Goal: Find specific page/section: Find specific page/section

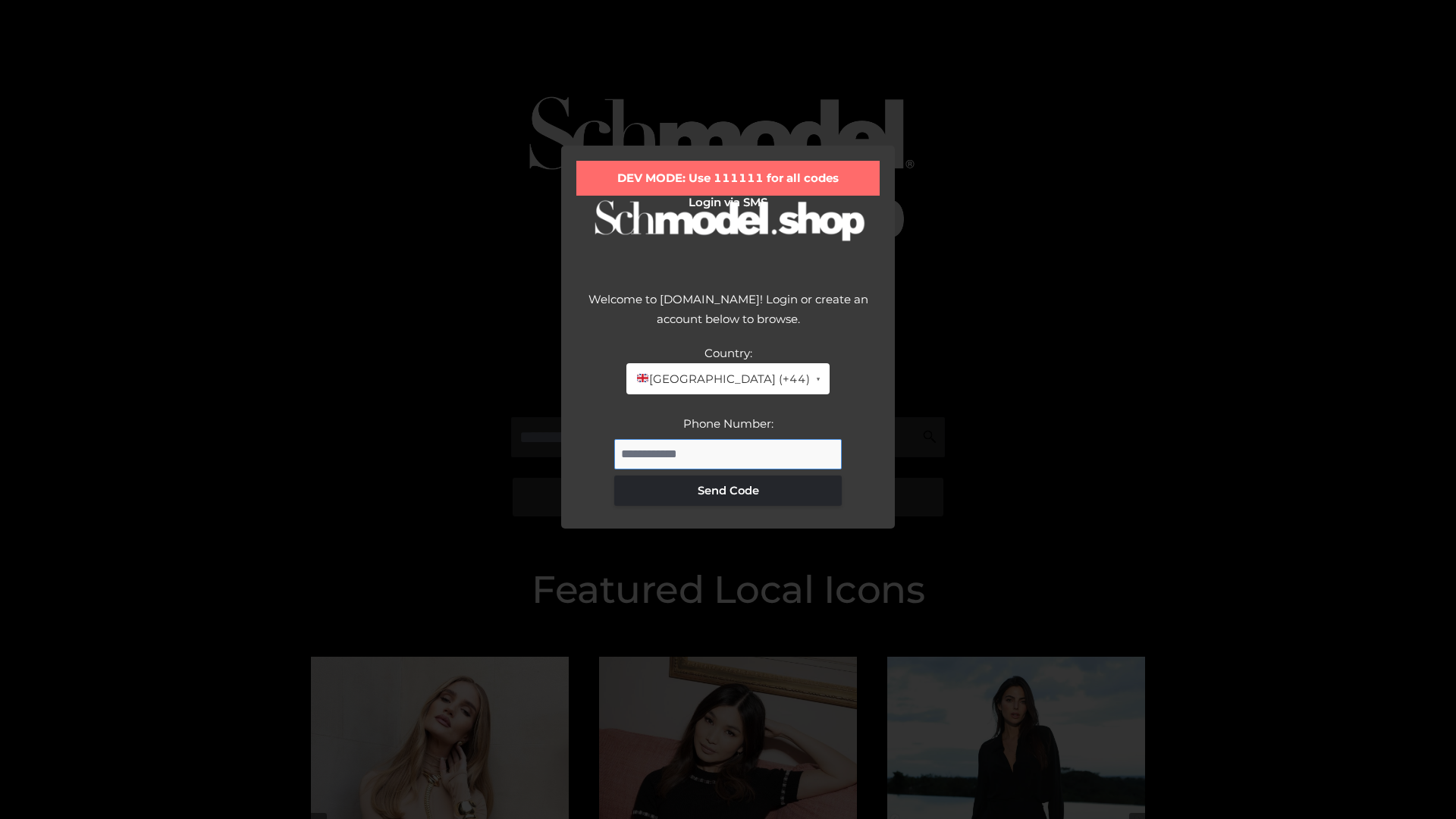
click at [728, 454] on input "Phone Number:" at bounding box center [728, 454] width 228 height 30
type input "**********"
click at [728, 490] on button "Send Code" at bounding box center [728, 491] width 228 height 30
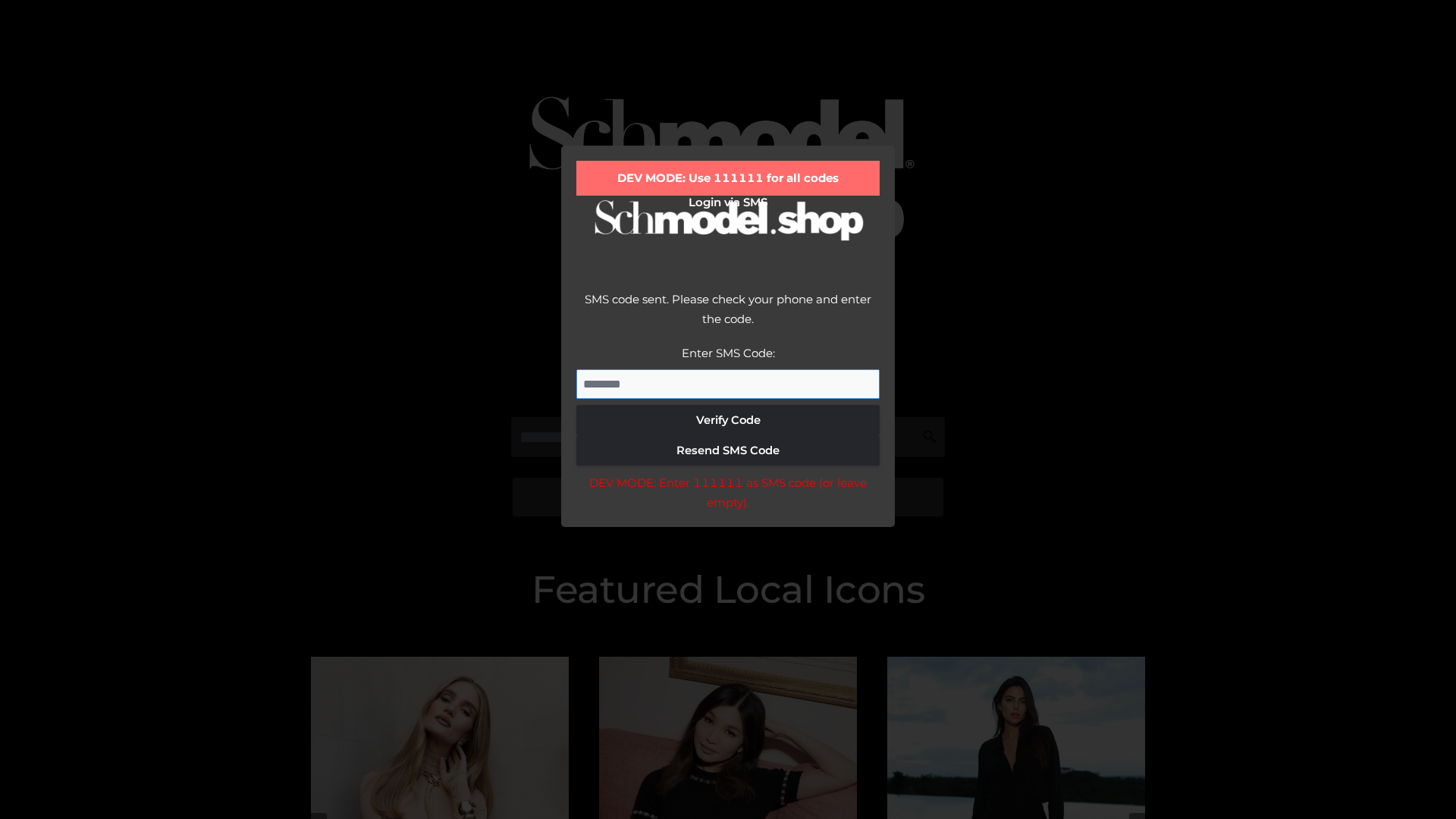
click at [728, 384] on input "Enter SMS Code:" at bounding box center [728, 384] width 304 height 30
type input "******"
click at [728, 420] on button "Verify Code" at bounding box center [728, 420] width 304 height 30
click at [728, 497] on div "DEV MODE: Enter 111111 as SMS code (or leave empty)." at bounding box center [728, 492] width 304 height 39
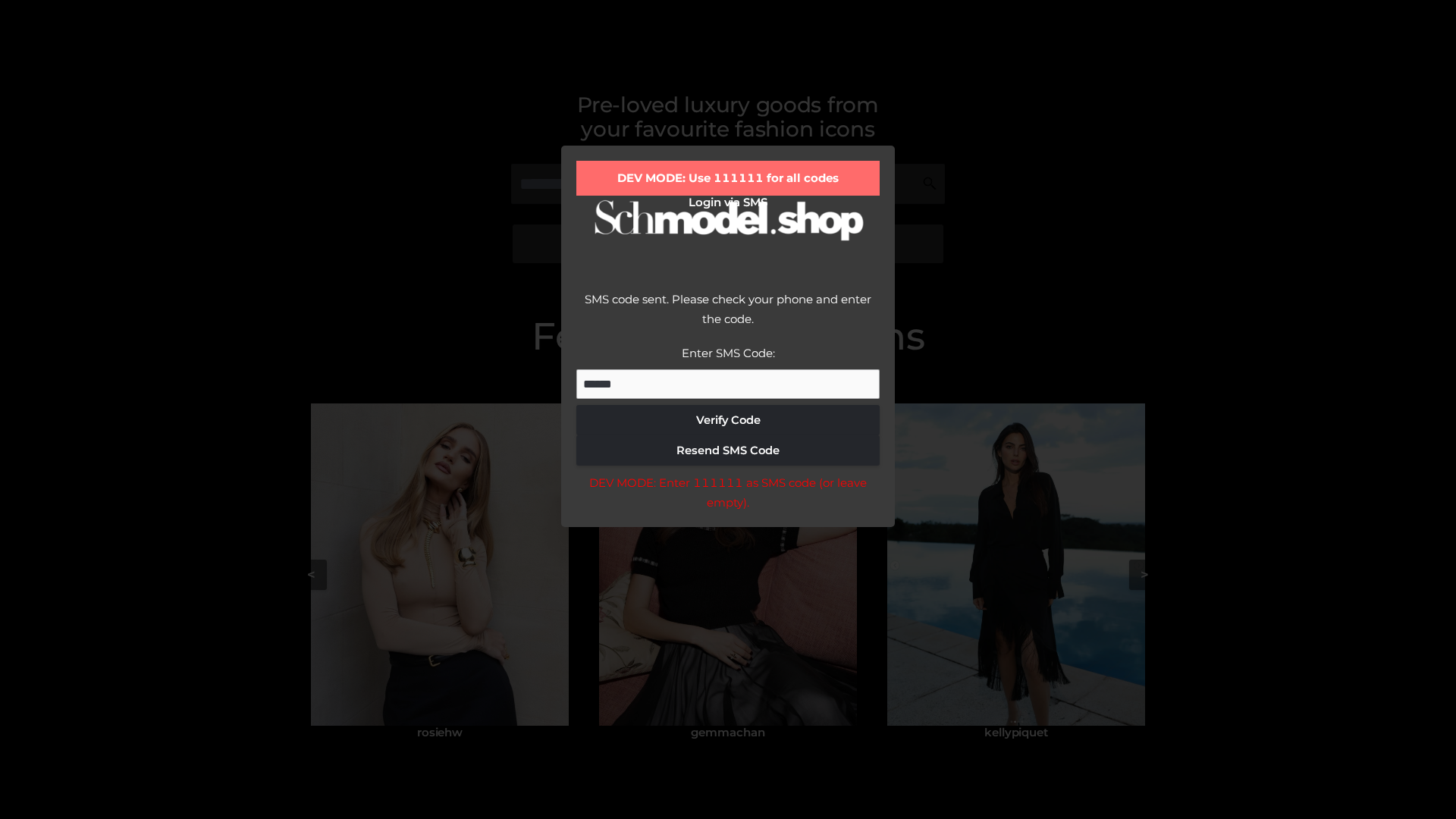
scroll to position [323, 0]
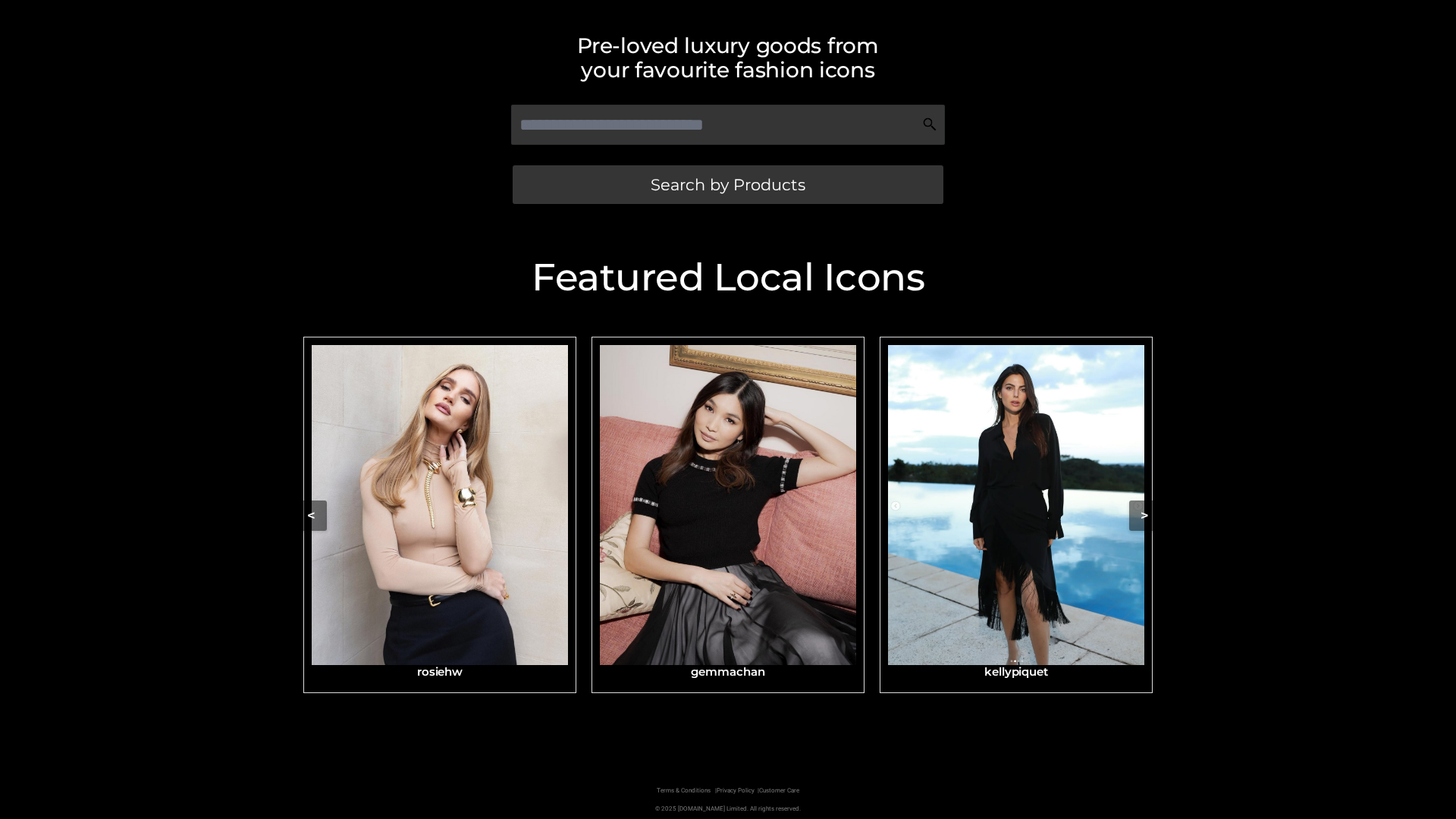
scroll to position [322, 0]
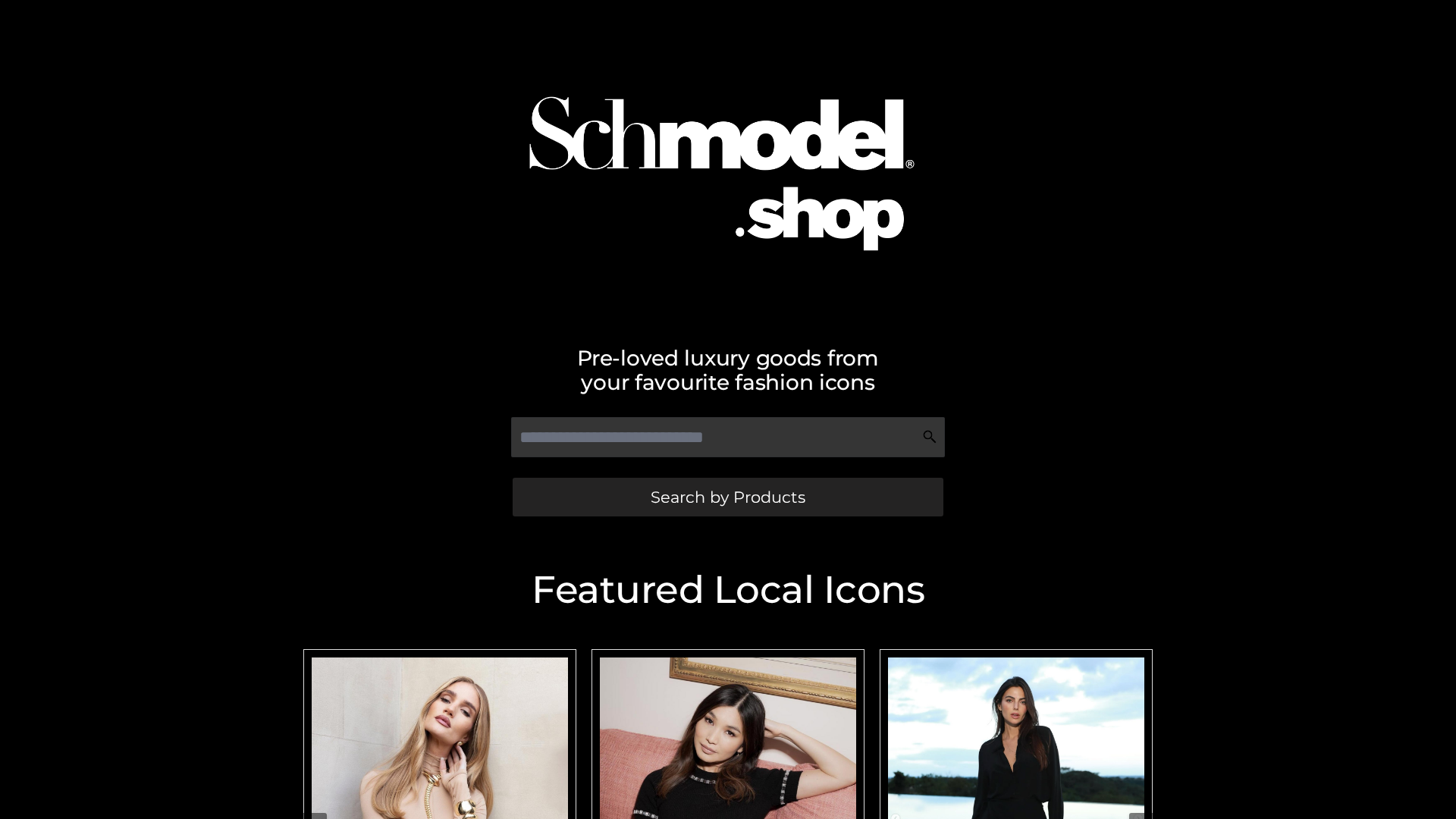
click at [728, 497] on span "Search by Products" at bounding box center [728, 497] width 155 height 16
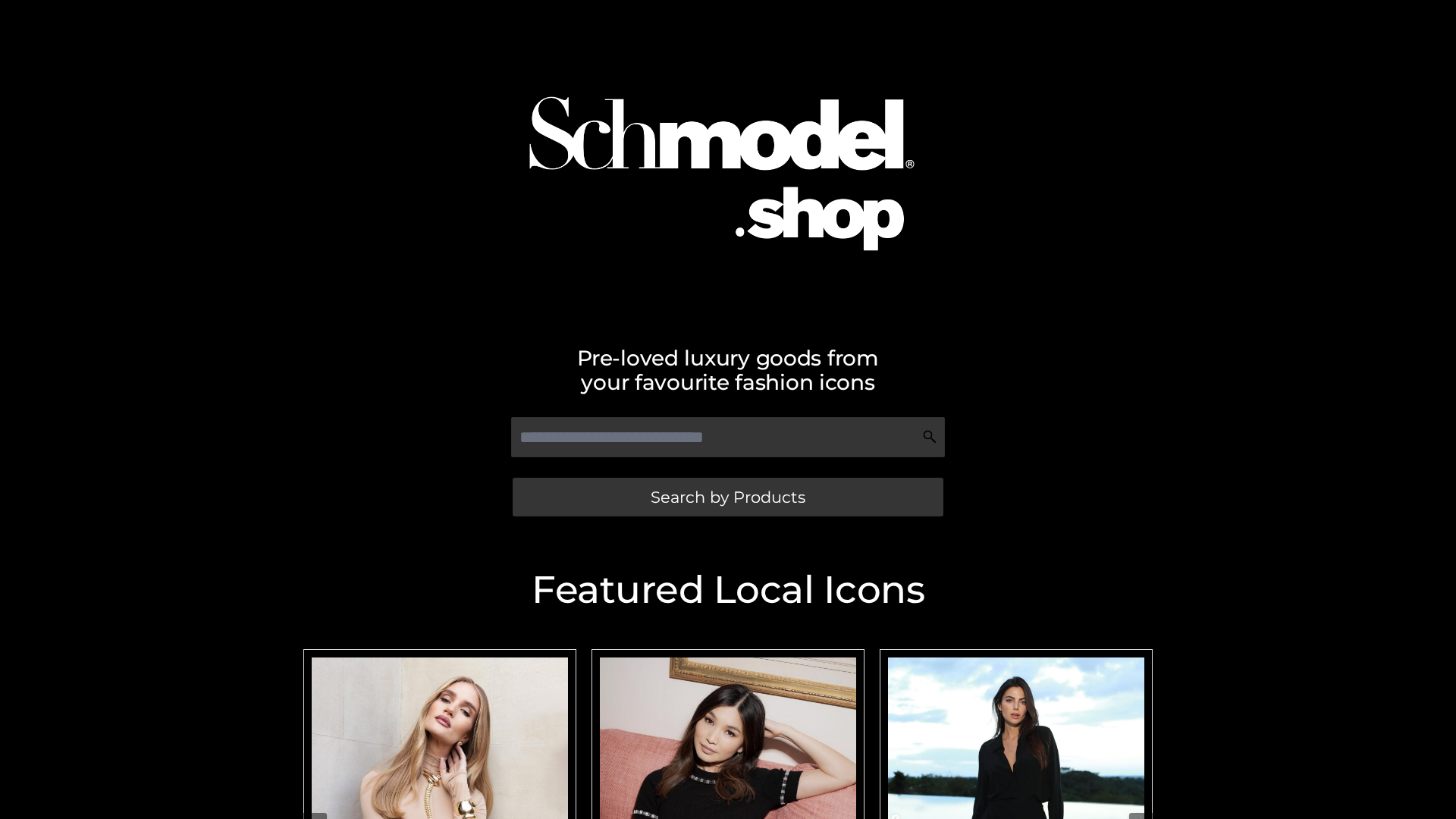
click at [728, 497] on span "Search by Products" at bounding box center [728, 497] width 155 height 16
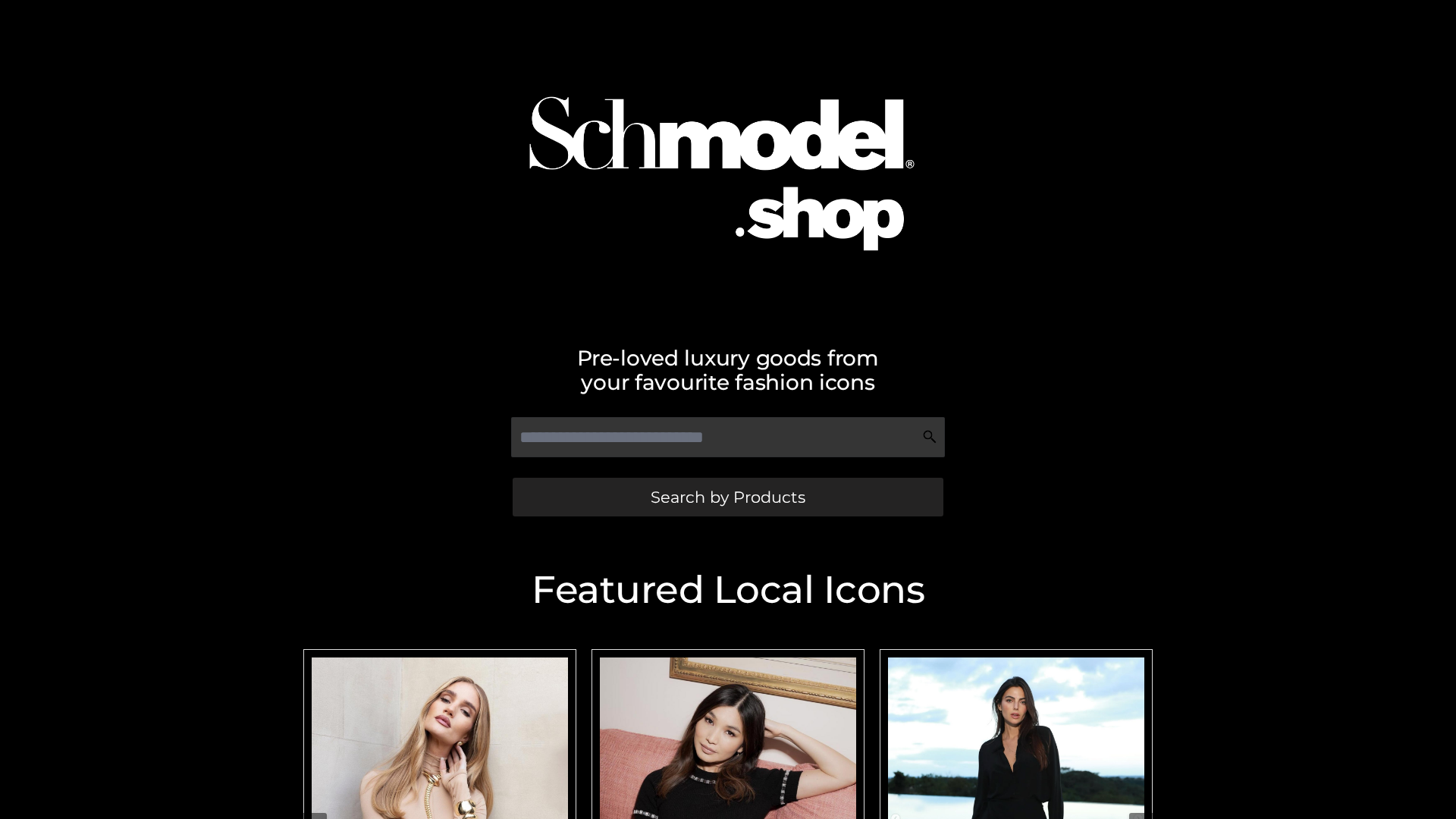
click at [728, 497] on span "Search by Products" at bounding box center [728, 497] width 155 height 16
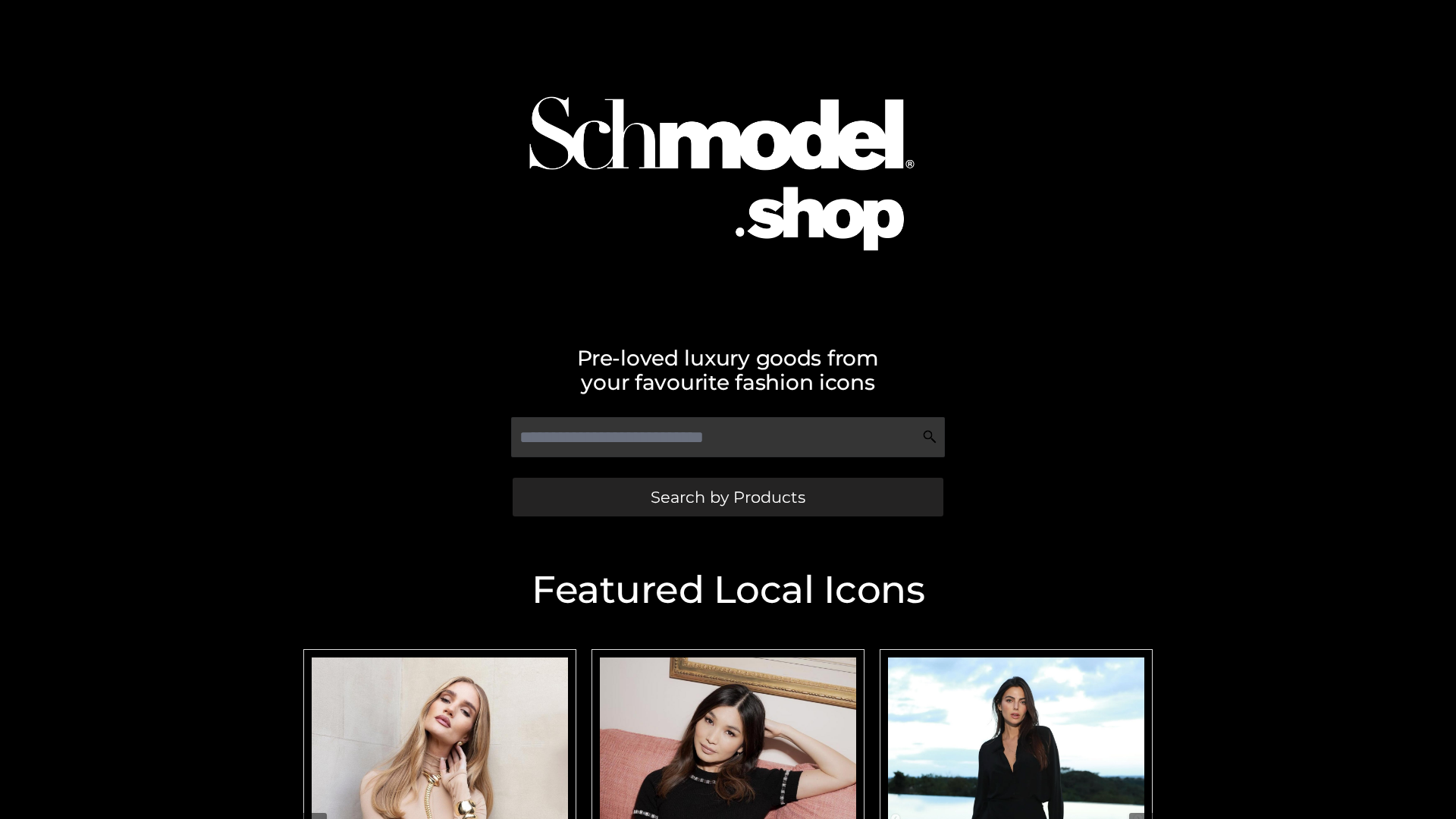
click at [728, 497] on span "Search by Products" at bounding box center [728, 497] width 155 height 16
